Goal: Use online tool/utility: Utilize a website feature to perform a specific function

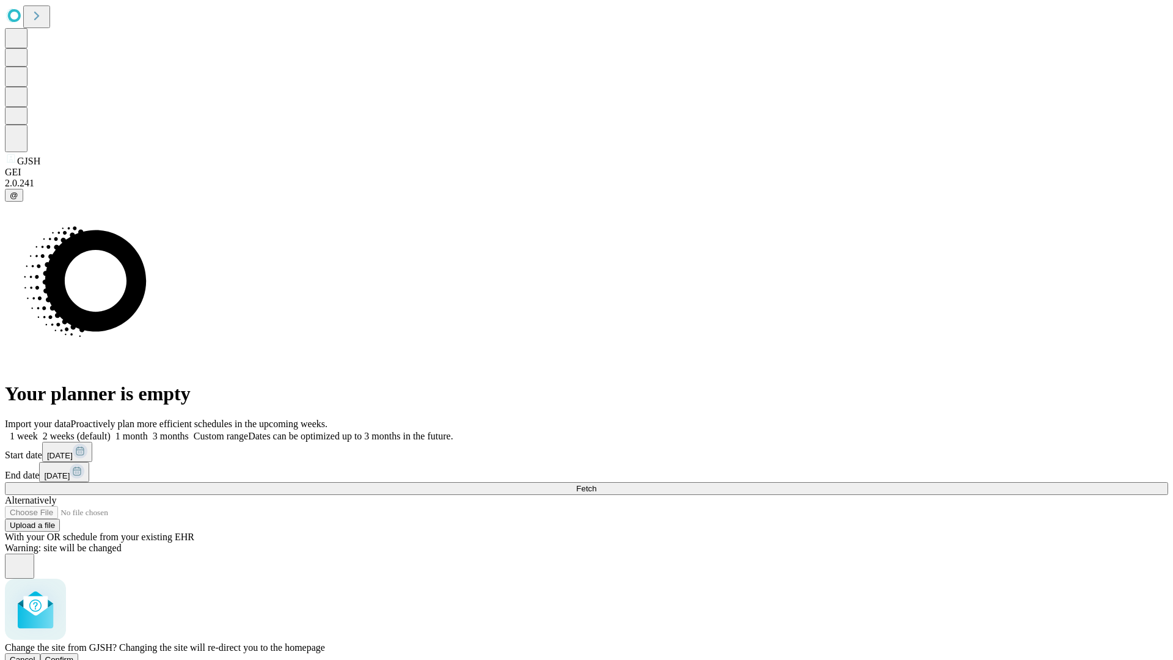
click at [74, 655] on span "Confirm" at bounding box center [59, 659] width 29 height 9
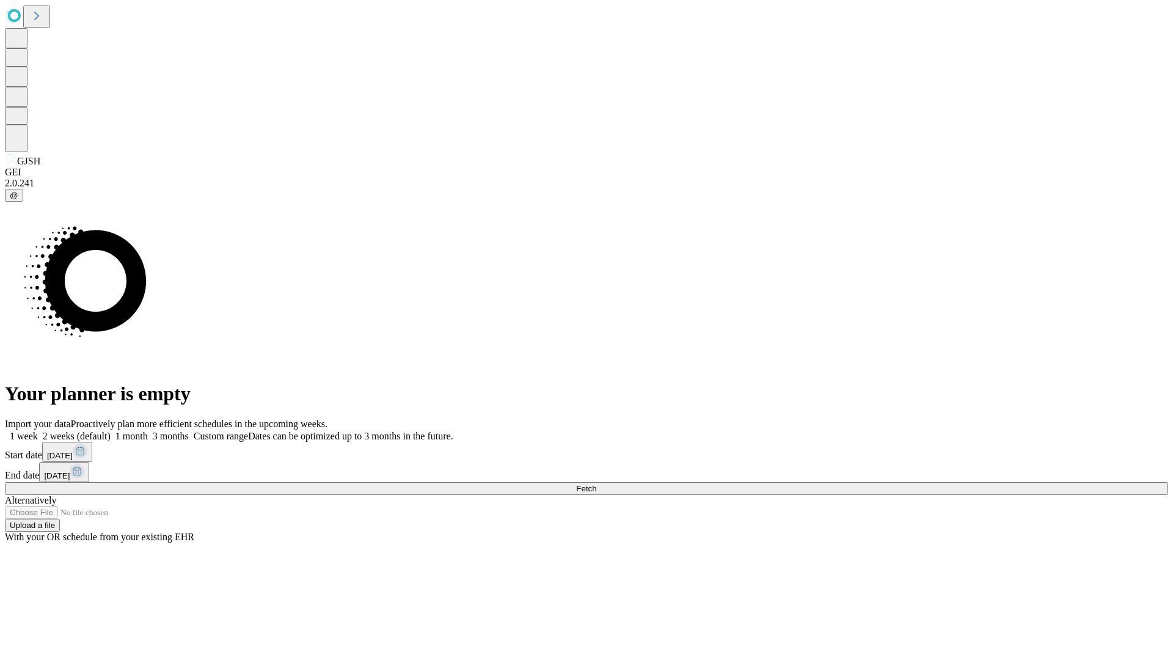
click at [38, 431] on label "1 week" at bounding box center [21, 436] width 33 height 10
click at [596, 484] on span "Fetch" at bounding box center [586, 488] width 20 height 9
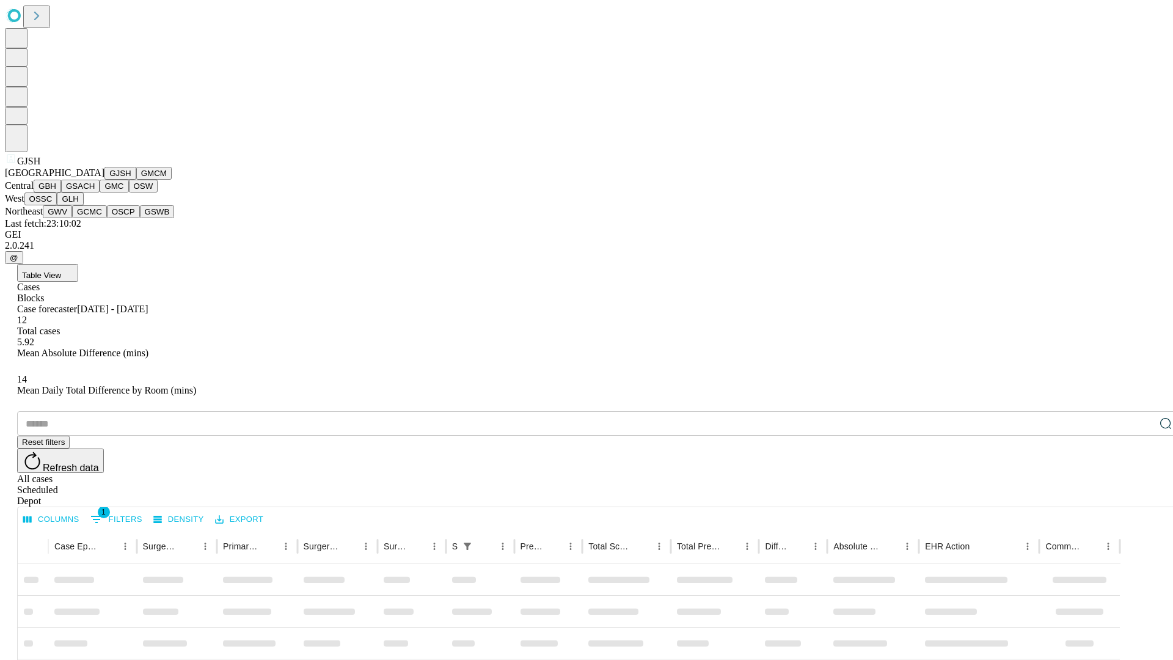
click at [136, 180] on button "GMCM" at bounding box center [153, 173] width 35 height 13
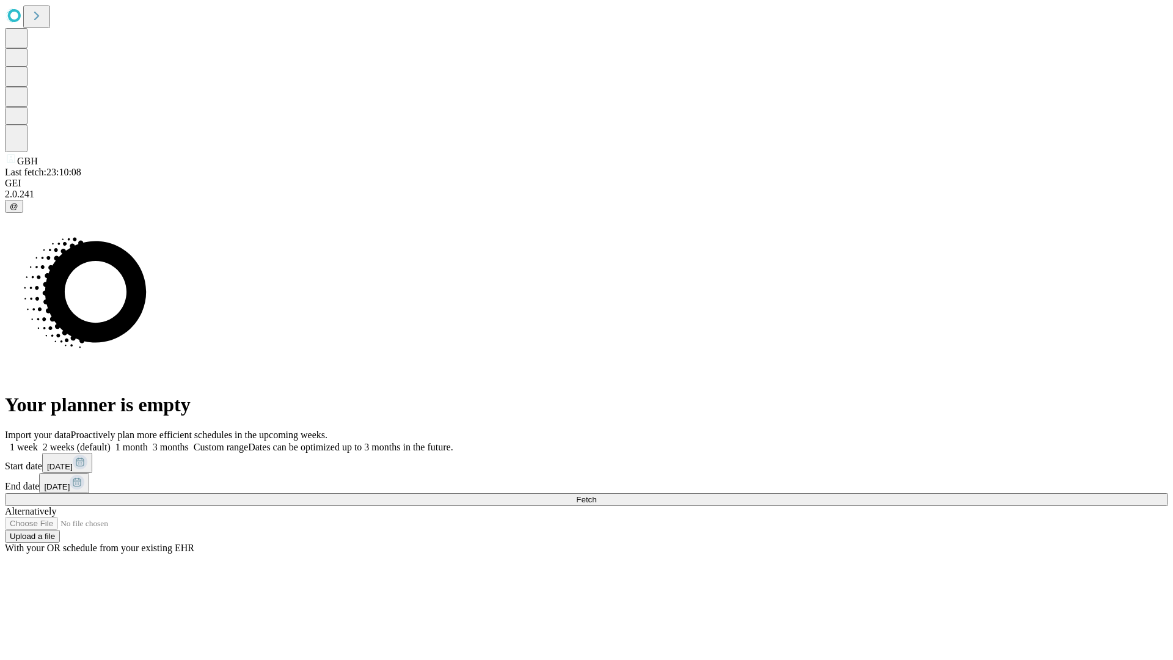
click at [38, 442] on label "1 week" at bounding box center [21, 447] width 33 height 10
click at [596, 495] on span "Fetch" at bounding box center [586, 499] width 20 height 9
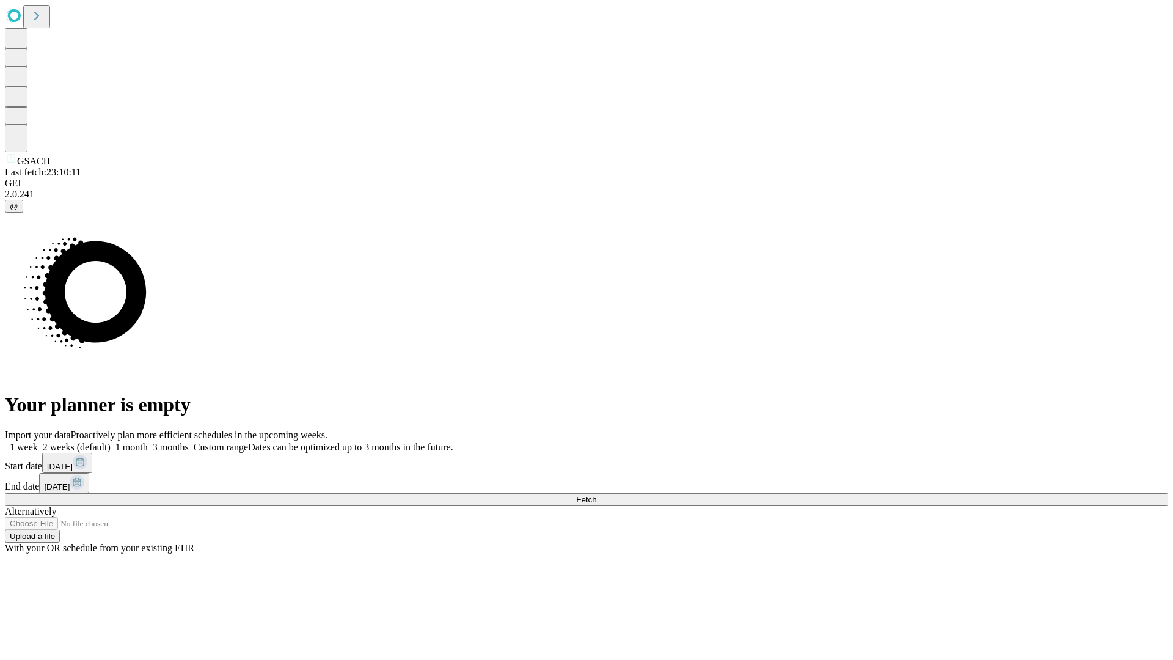
click at [38, 442] on label "1 week" at bounding box center [21, 447] width 33 height 10
click at [596, 495] on span "Fetch" at bounding box center [586, 499] width 20 height 9
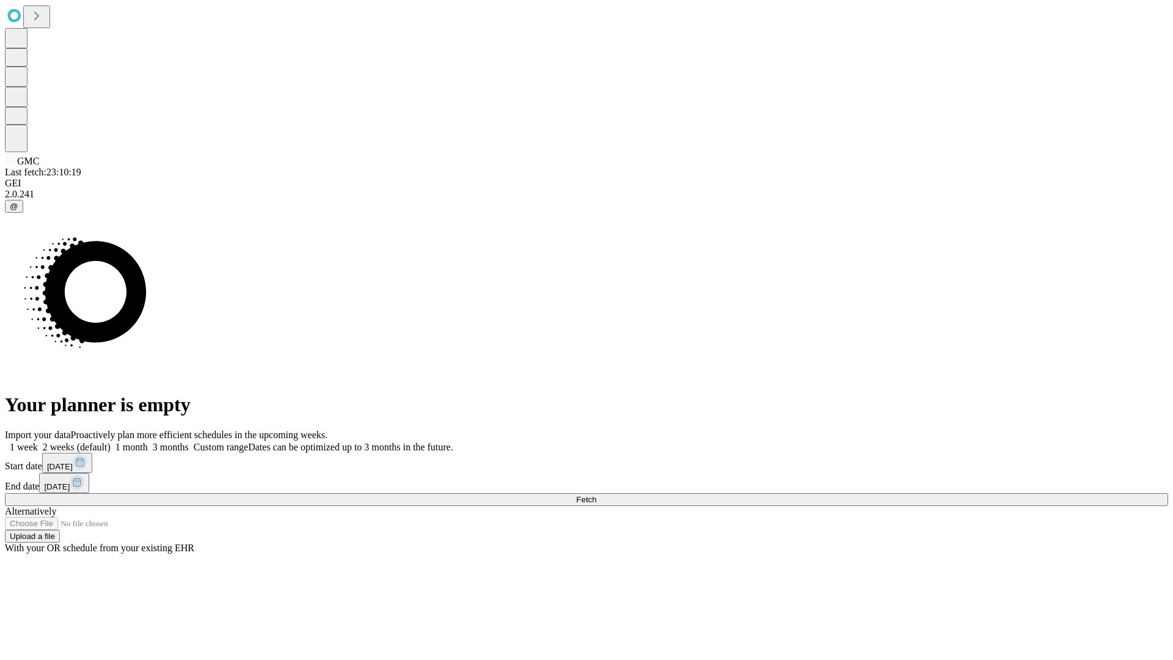
click at [596, 495] on span "Fetch" at bounding box center [586, 499] width 20 height 9
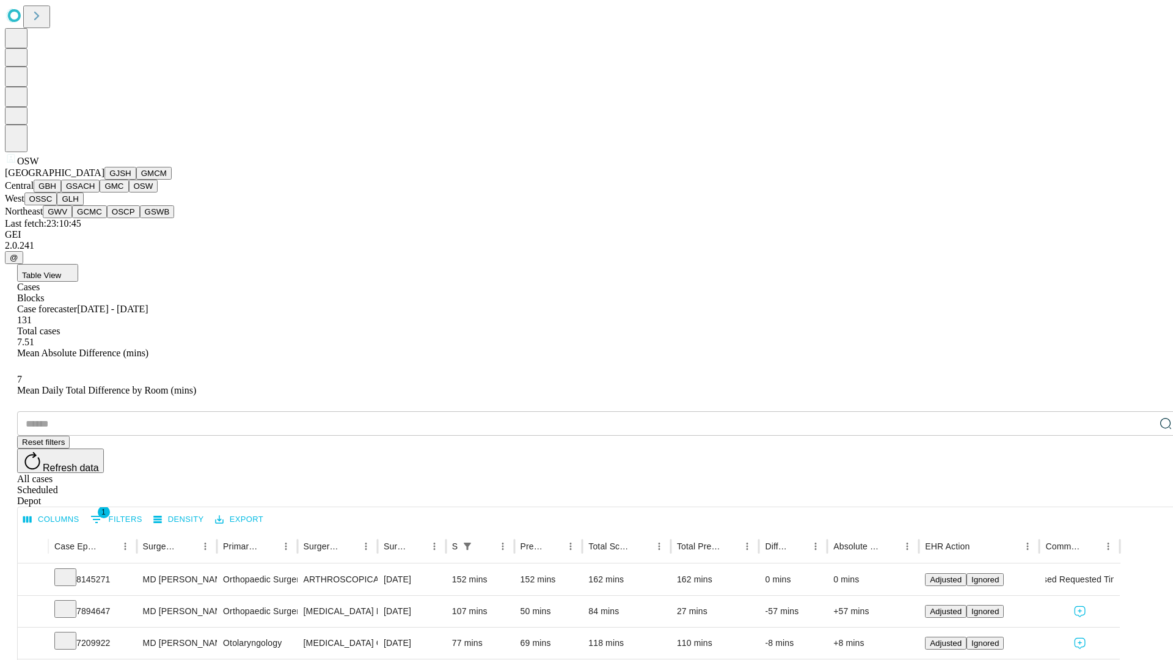
click at [57, 205] on button "OSSC" at bounding box center [40, 198] width 33 height 13
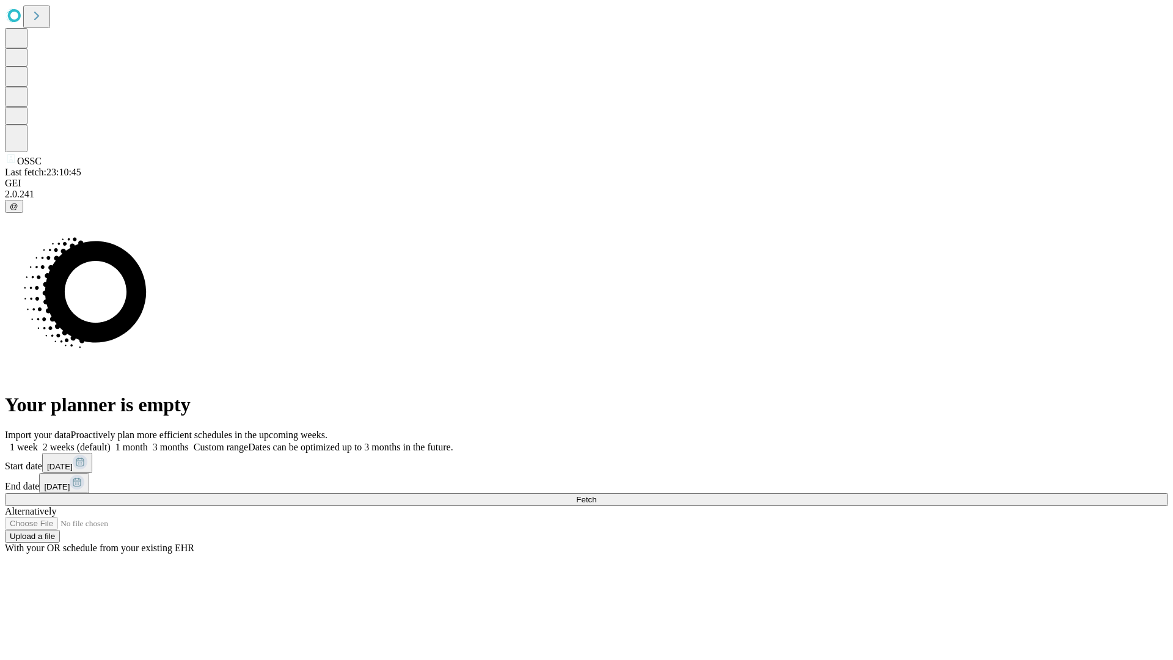
click at [38, 442] on label "1 week" at bounding box center [21, 447] width 33 height 10
click at [596, 495] on span "Fetch" at bounding box center [586, 499] width 20 height 9
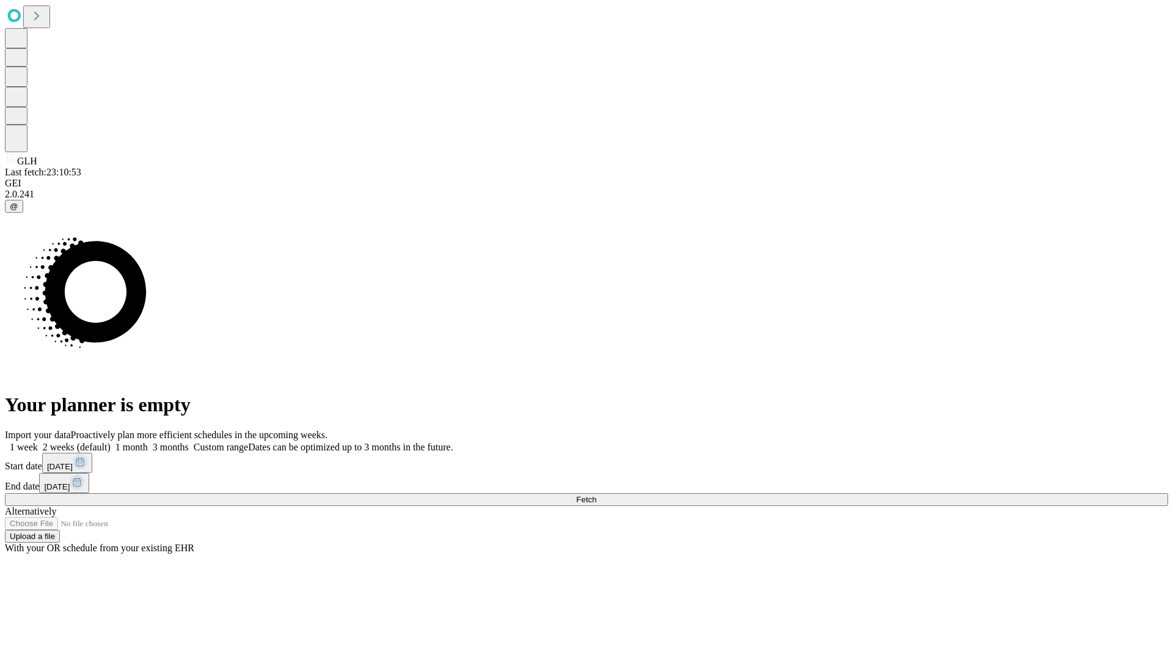
click at [38, 442] on label "1 week" at bounding box center [21, 447] width 33 height 10
click at [596, 495] on span "Fetch" at bounding box center [586, 499] width 20 height 9
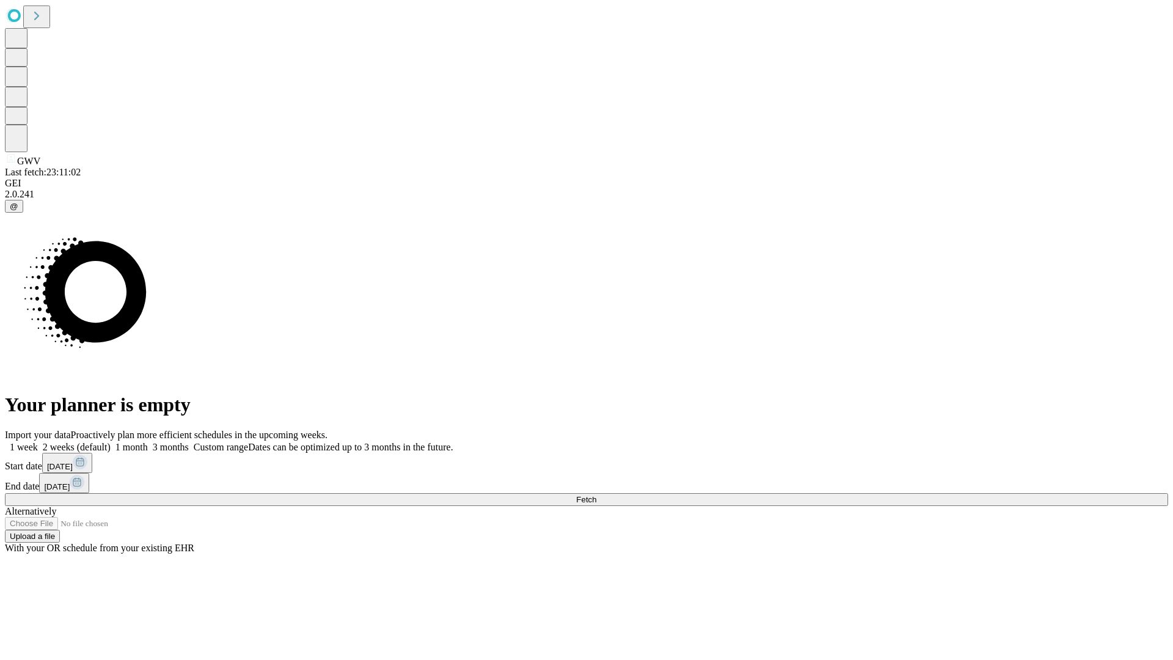
click at [38, 442] on label "1 week" at bounding box center [21, 447] width 33 height 10
click at [596, 495] on span "Fetch" at bounding box center [586, 499] width 20 height 9
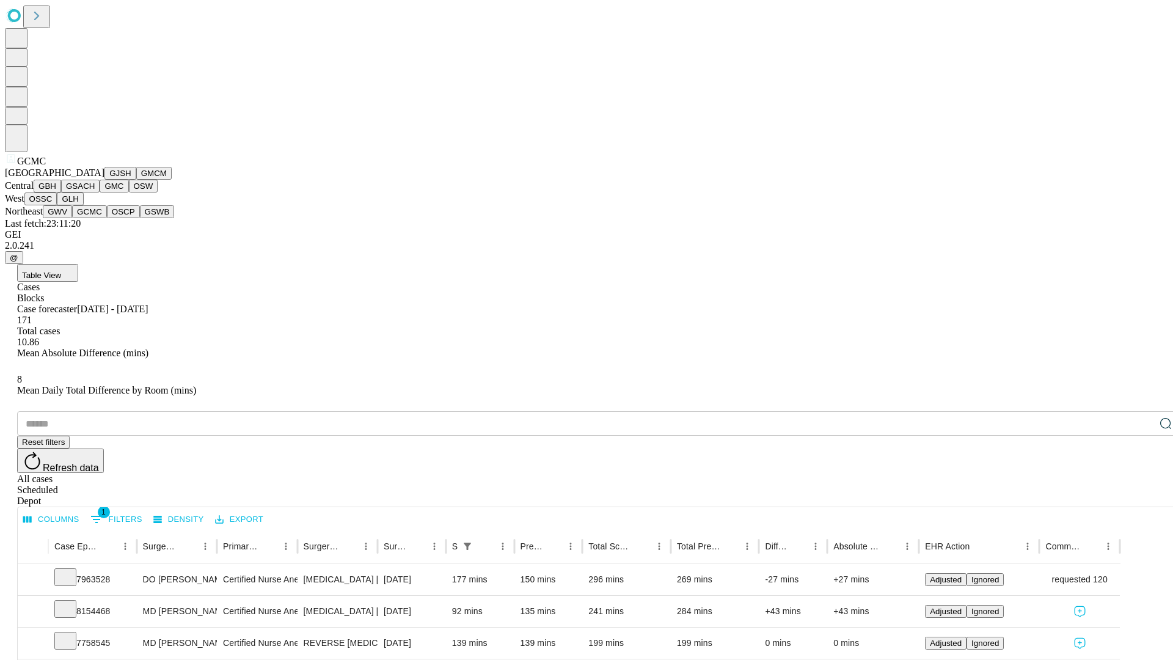
click at [107, 218] on button "OSCP" at bounding box center [123, 211] width 33 height 13
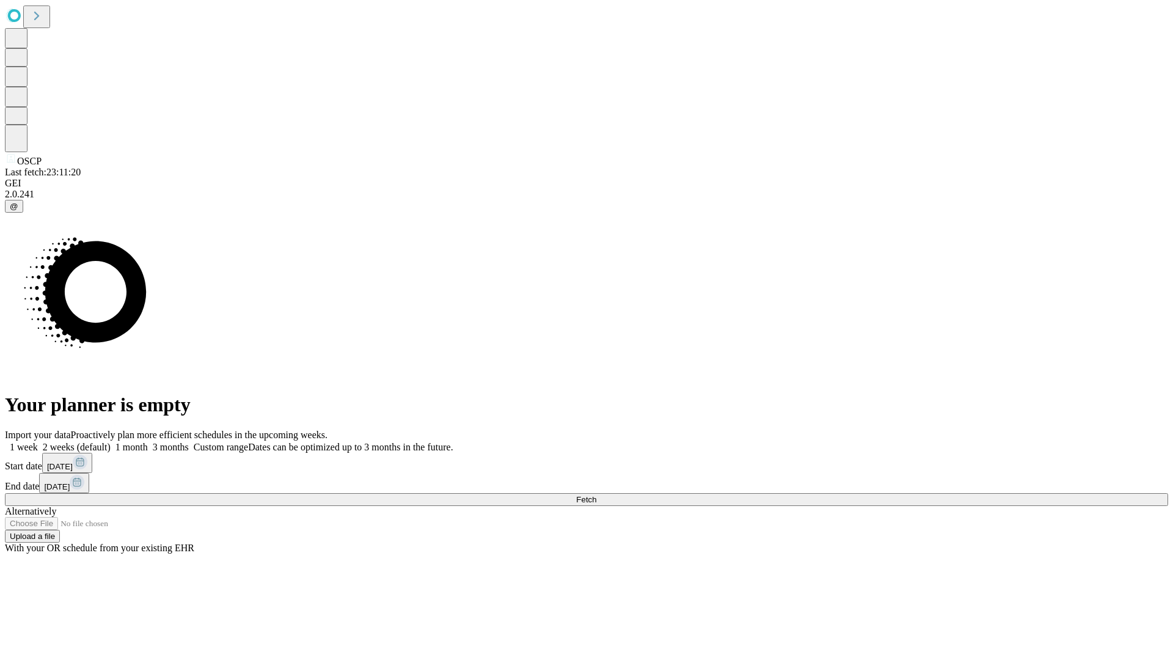
click at [38, 442] on label "1 week" at bounding box center [21, 447] width 33 height 10
click at [596, 495] on span "Fetch" at bounding box center [586, 499] width 20 height 9
